Goal: Information Seeking & Learning: Find specific page/section

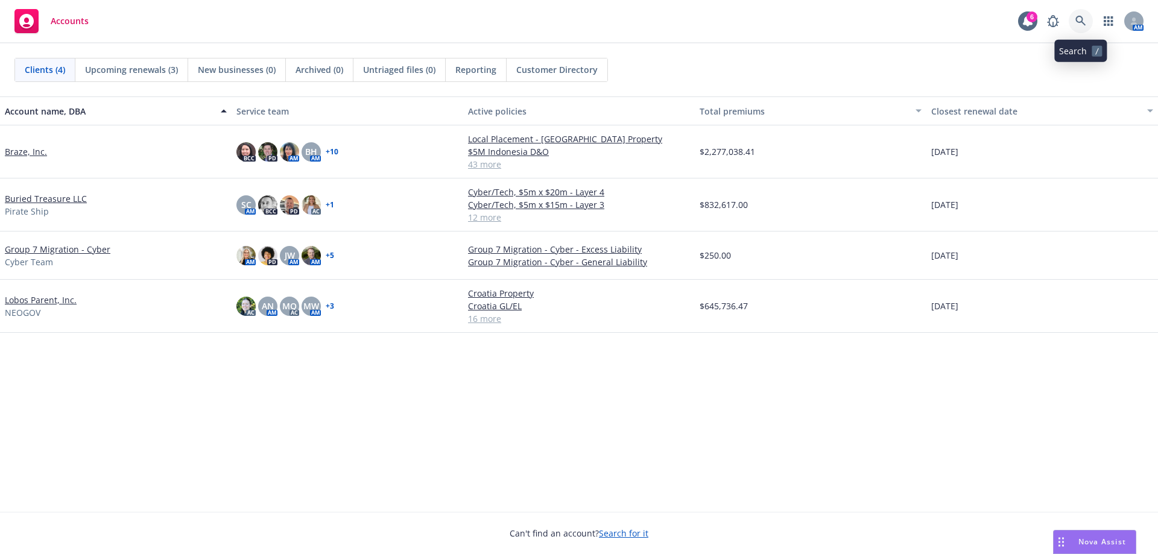
click at [1083, 21] on icon at bounding box center [1080, 21] width 11 height 11
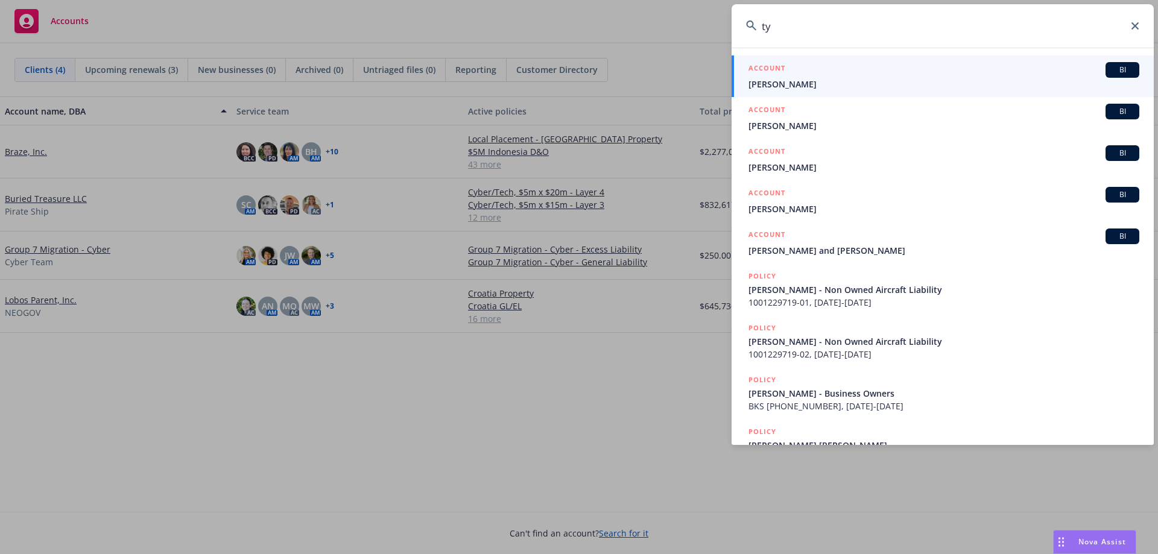
type input "t"
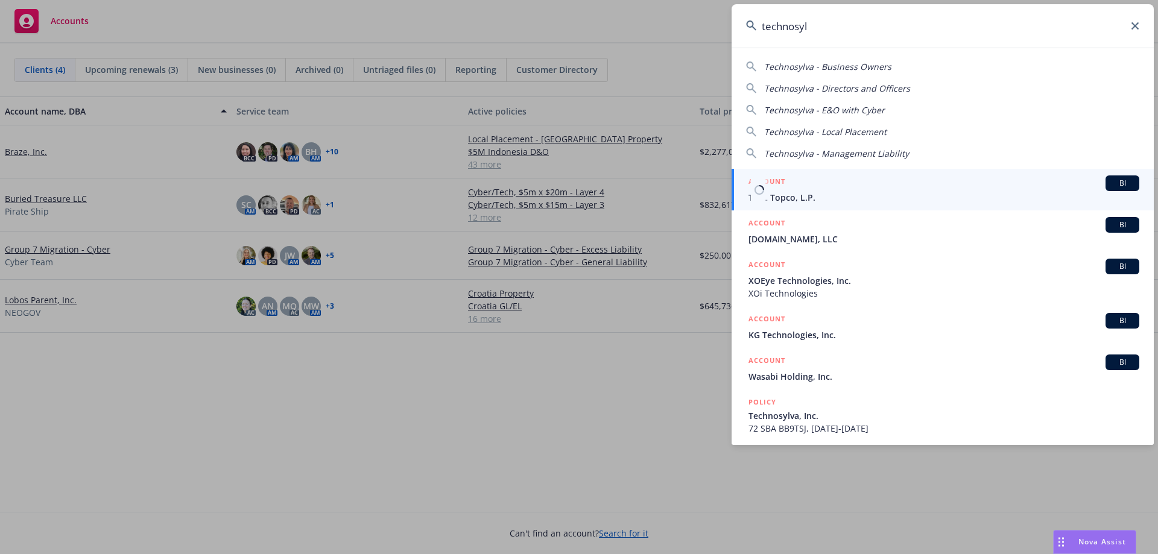
type input "technosyl"
click at [803, 200] on span "TSYL Topco, L.P." at bounding box center [943, 197] width 391 height 13
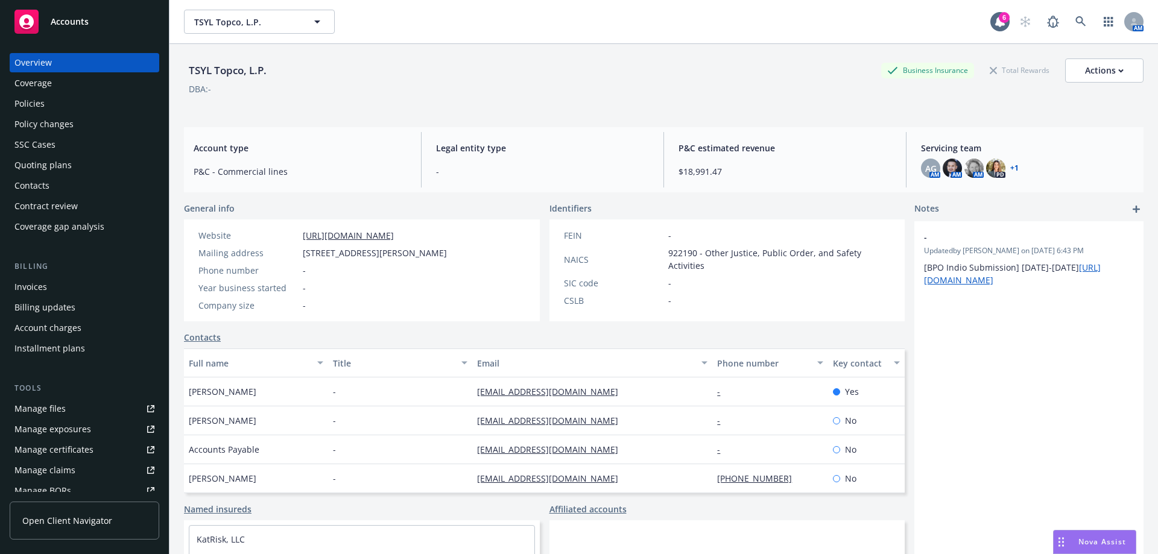
click at [71, 103] on div "Policies" at bounding box center [84, 103] width 140 height 19
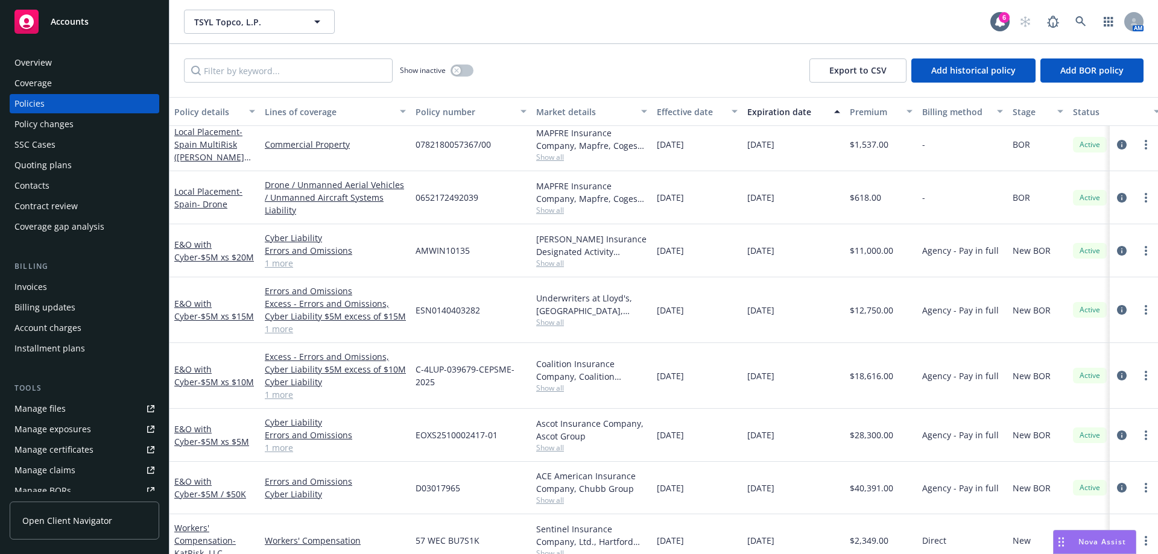
scroll to position [422, 0]
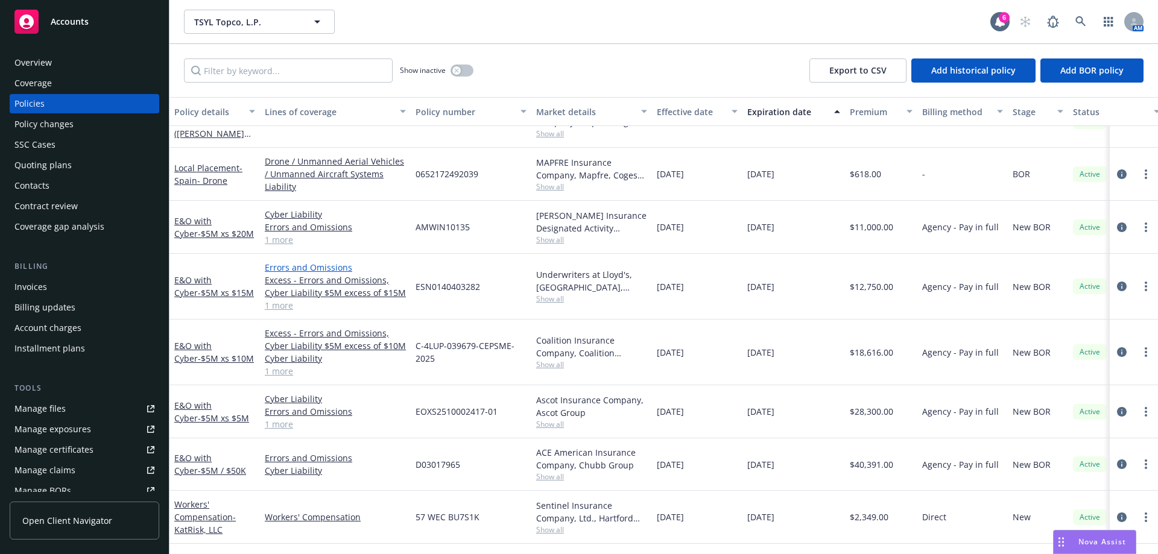
click at [311, 273] on link "Errors and Omissions" at bounding box center [335, 267] width 141 height 13
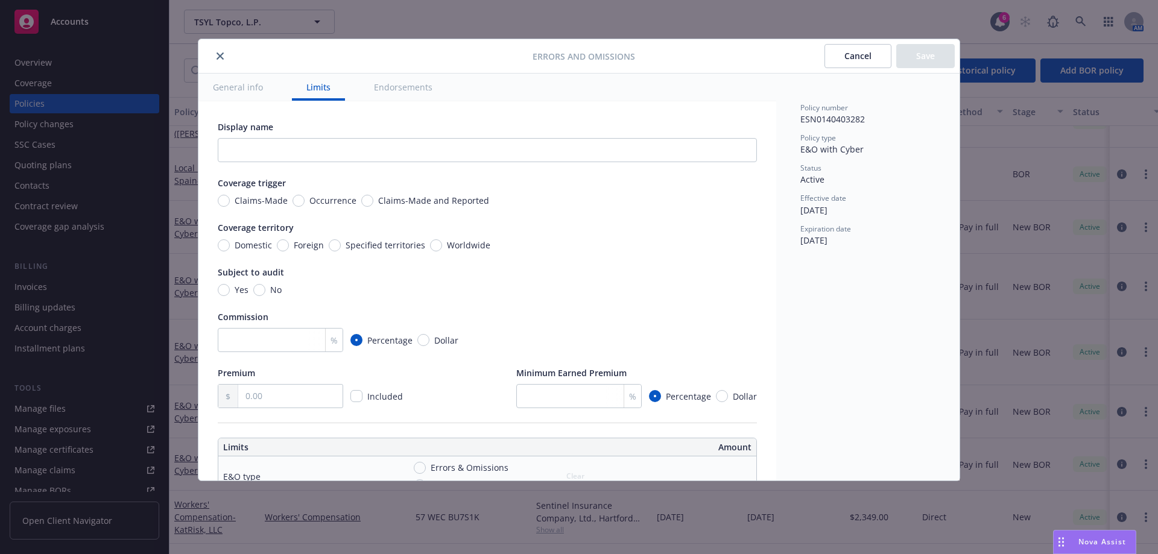
click at [249, 84] on button "General info" at bounding box center [237, 87] width 79 height 27
click at [228, 90] on button "General info" at bounding box center [237, 87] width 79 height 27
click at [219, 54] on icon "close" at bounding box center [220, 55] width 7 height 7
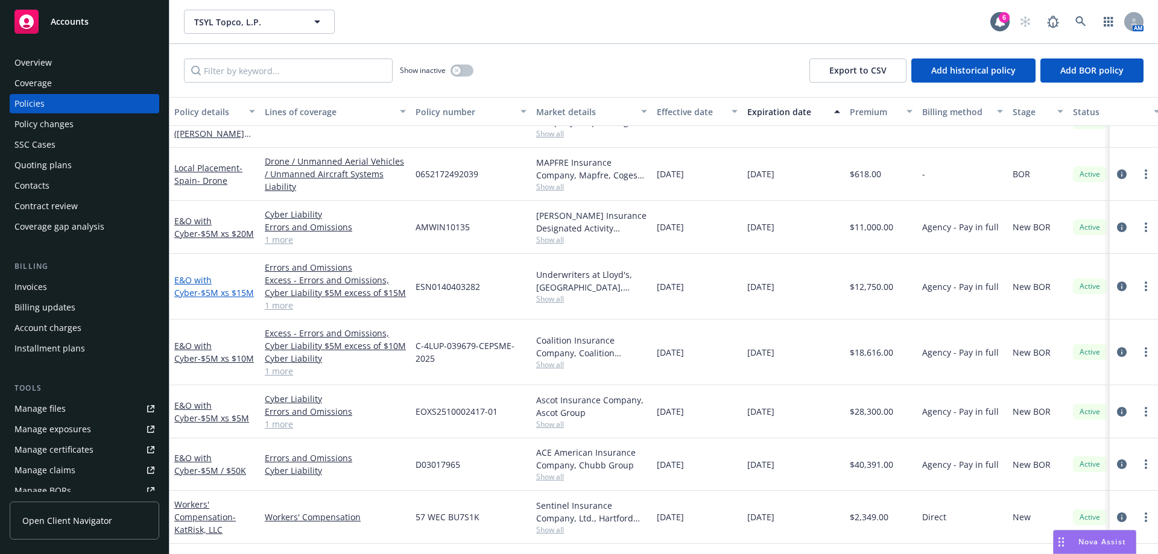
click at [186, 281] on link "E&O with Cyber - $5M xs $15M" at bounding box center [214, 286] width 80 height 24
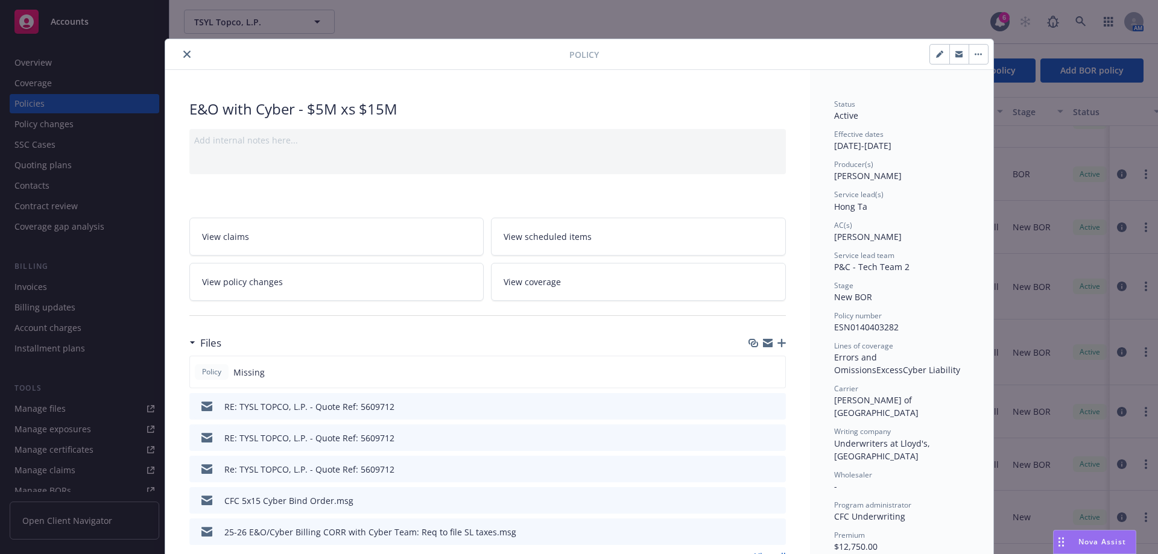
click at [183, 51] on icon "close" at bounding box center [186, 54] width 7 height 7
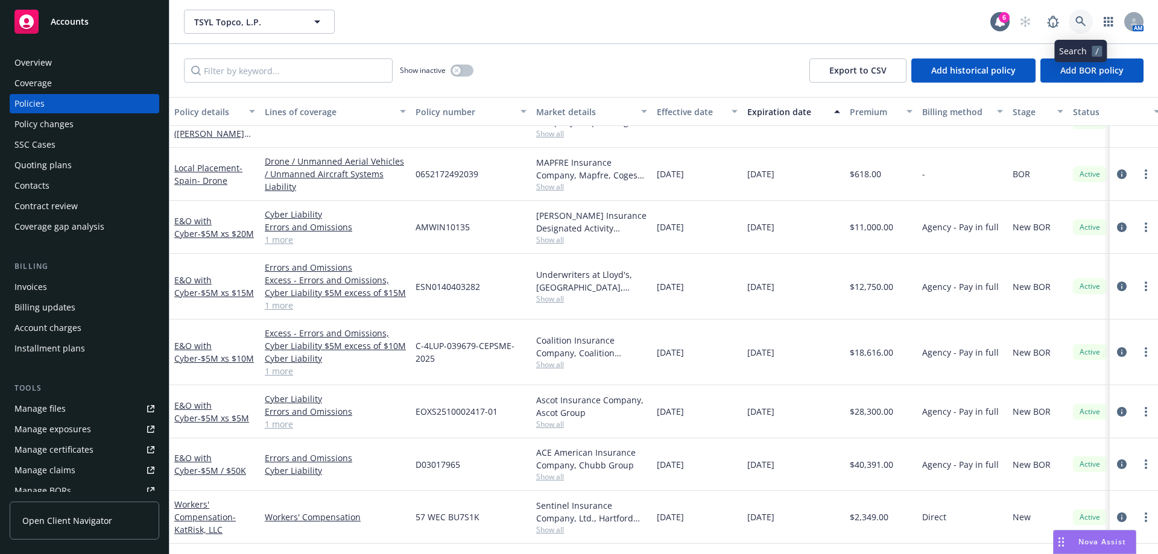
click at [1092, 22] on link at bounding box center [1081, 22] width 24 height 24
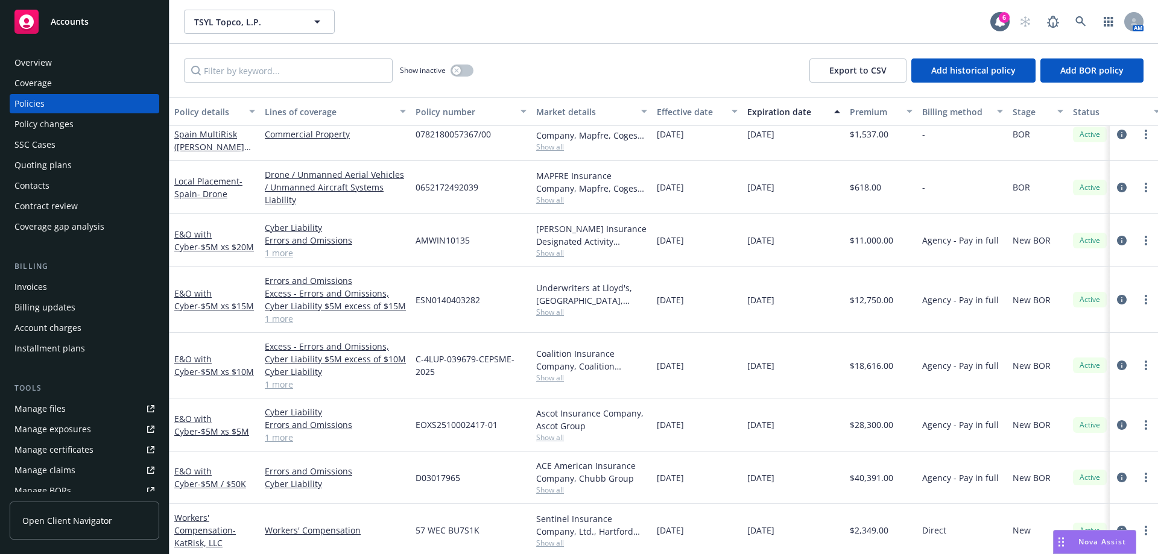
scroll to position [349, 0]
